Goal: Find specific page/section: Find specific page/section

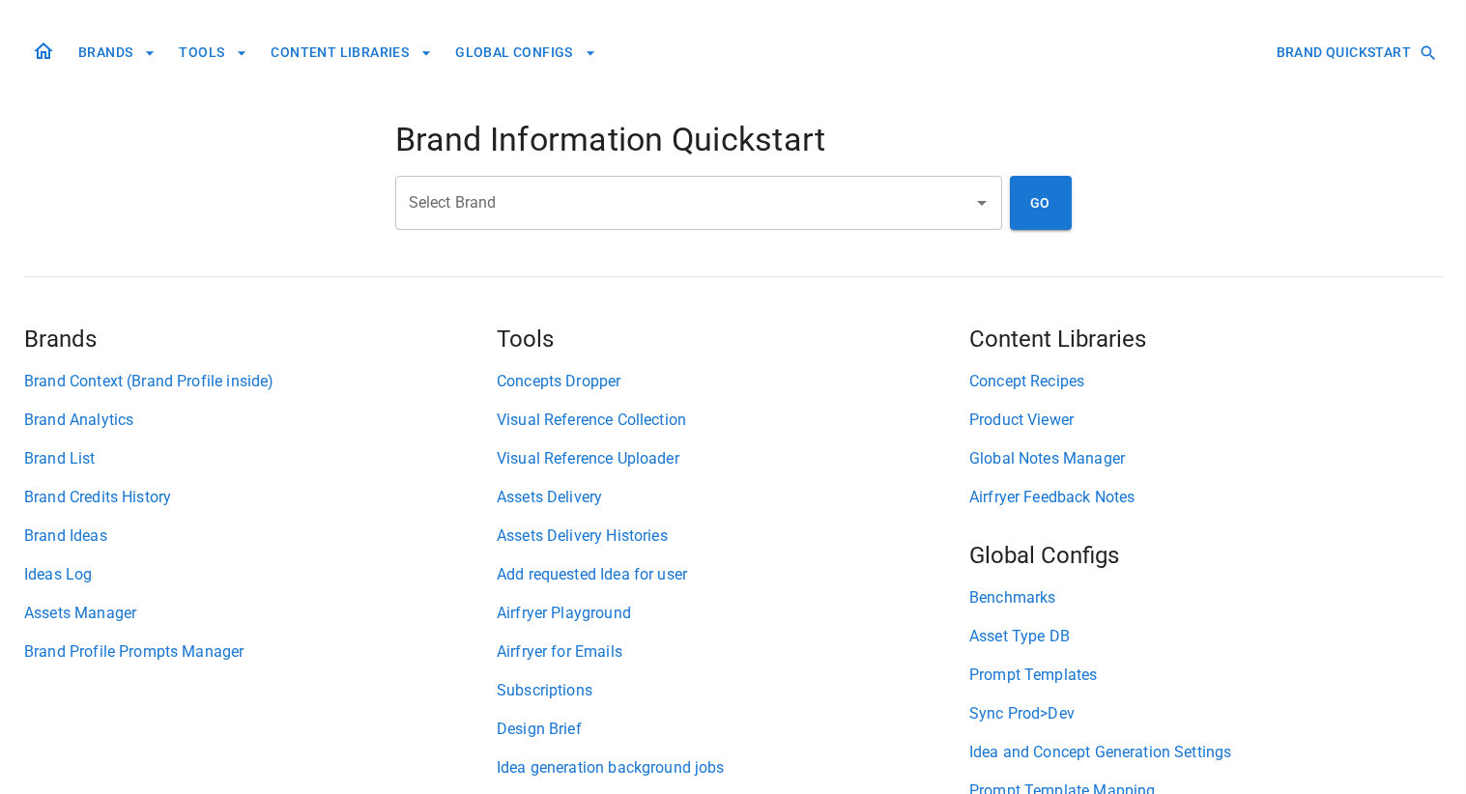
click at [467, 209] on div "Select Brand Select Brand" at bounding box center [698, 203] width 607 height 54
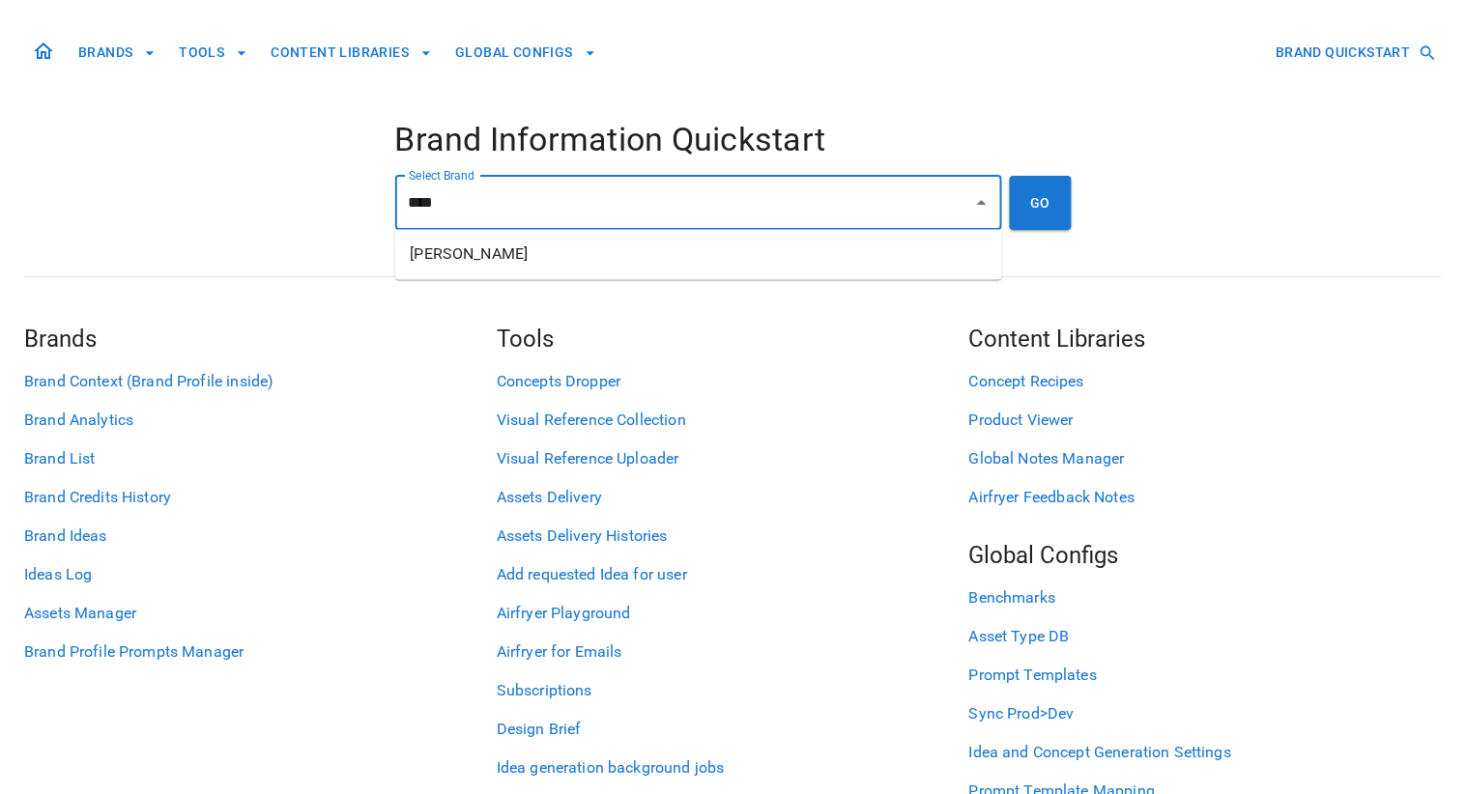
click at [467, 249] on li "[PERSON_NAME]" at bounding box center [698, 255] width 607 height 35
type input "**********"
click at [1050, 211] on button "GO" at bounding box center [1041, 203] width 62 height 54
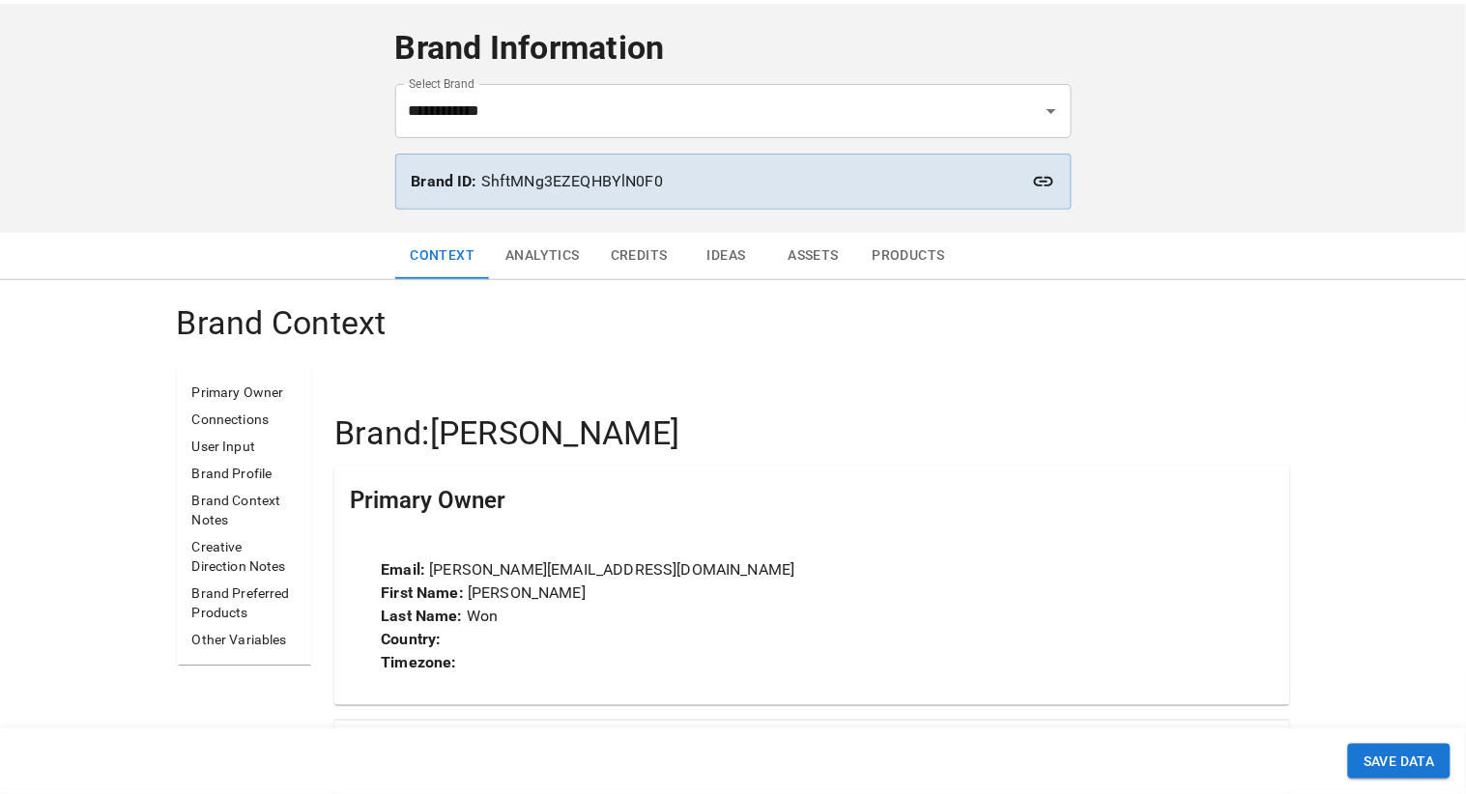
scroll to position [72, 0]
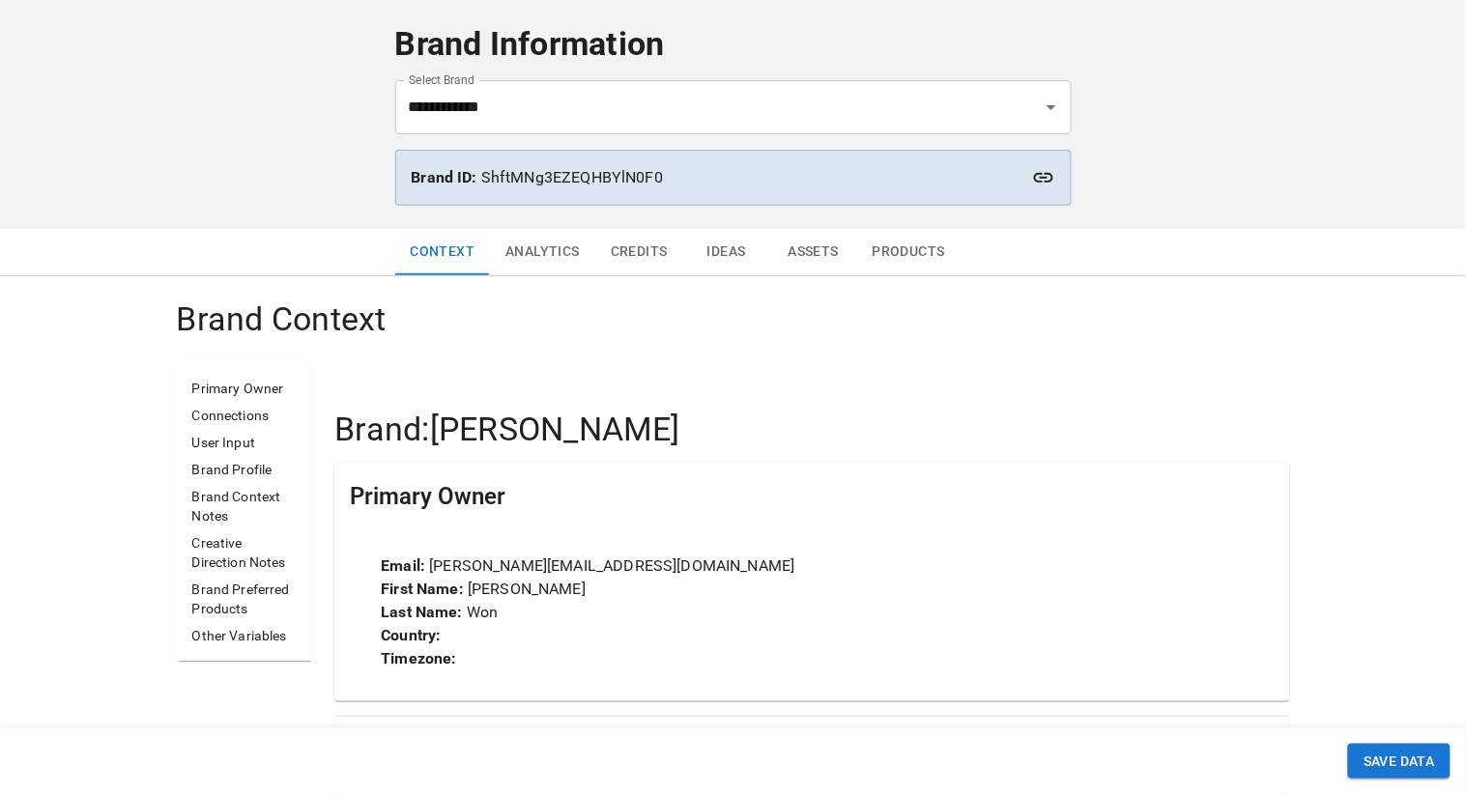
click at [526, 229] on button "Analytics" at bounding box center [542, 252] width 105 height 46
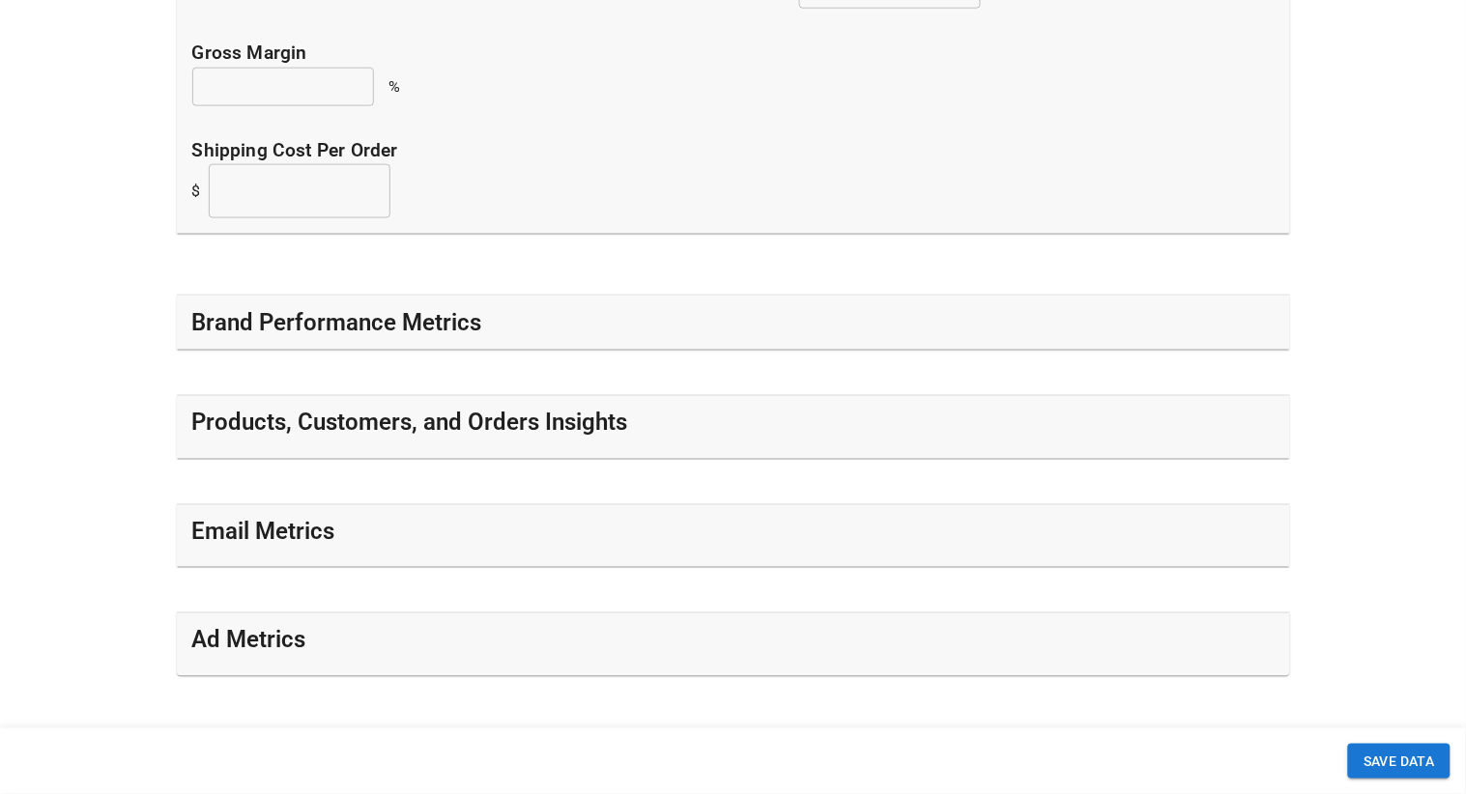
scroll to position [613, 0]
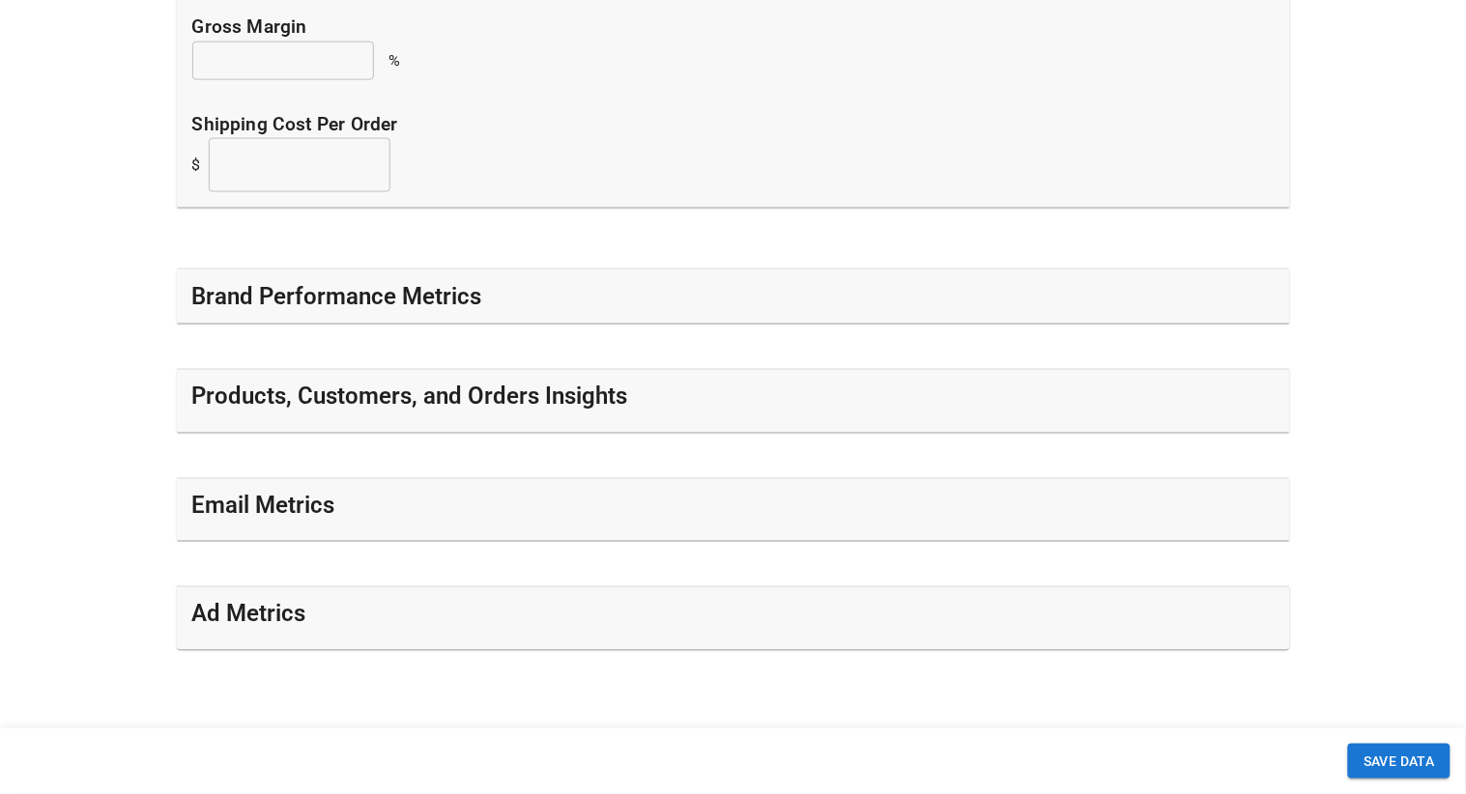
click at [522, 300] on div "Brand Performance Metrics" at bounding box center [733, 296] width 1082 height 31
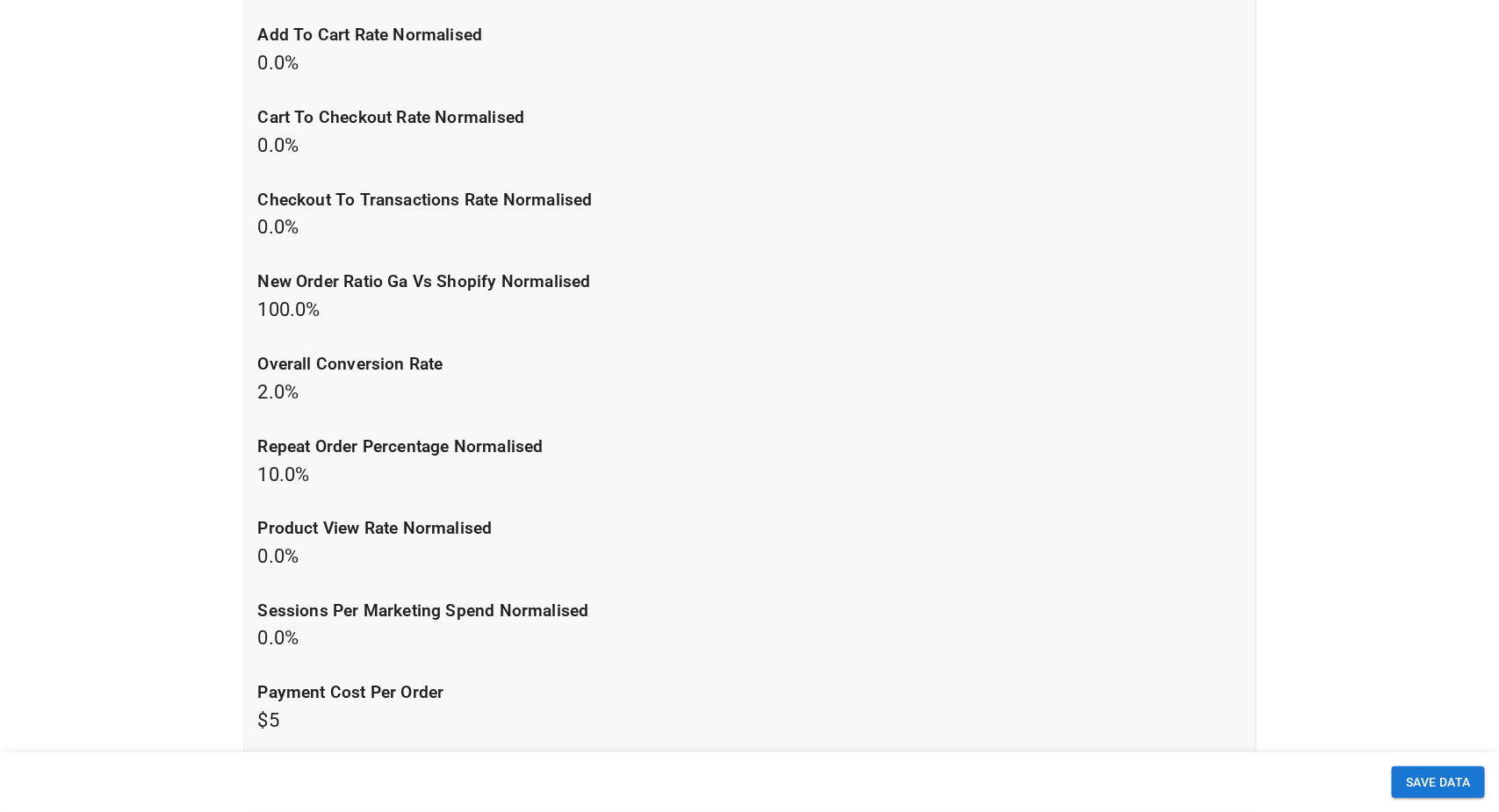
scroll to position [1003, 0]
